Goal: Information Seeking & Learning: Learn about a topic

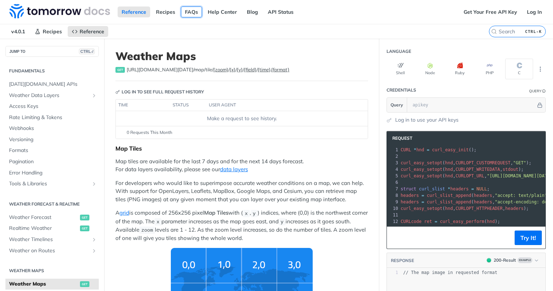
click at [191, 8] on link "FAQs" at bounding box center [191, 12] width 21 height 11
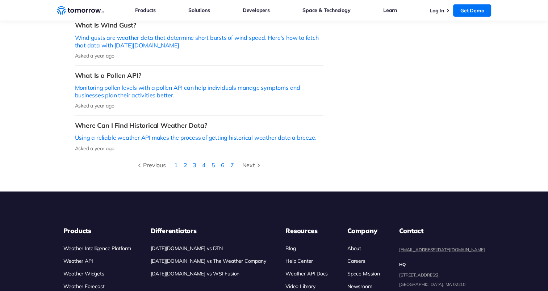
scroll to position [314, 0]
click at [206, 160] on li "4" at bounding box center [203, 164] width 9 height 9
click at [204, 160] on li "4" at bounding box center [203, 164] width 9 height 9
click at [203, 162] on link "4" at bounding box center [204, 165] width 4 height 7
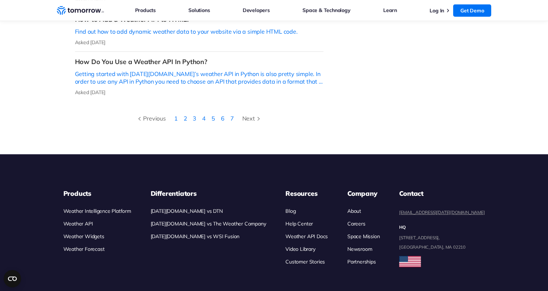
scroll to position [384, 0]
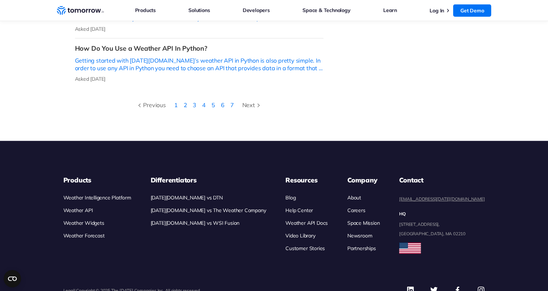
click at [361, 194] on link "About" at bounding box center [354, 197] width 14 height 7
